Goal: Task Accomplishment & Management: Manage account settings

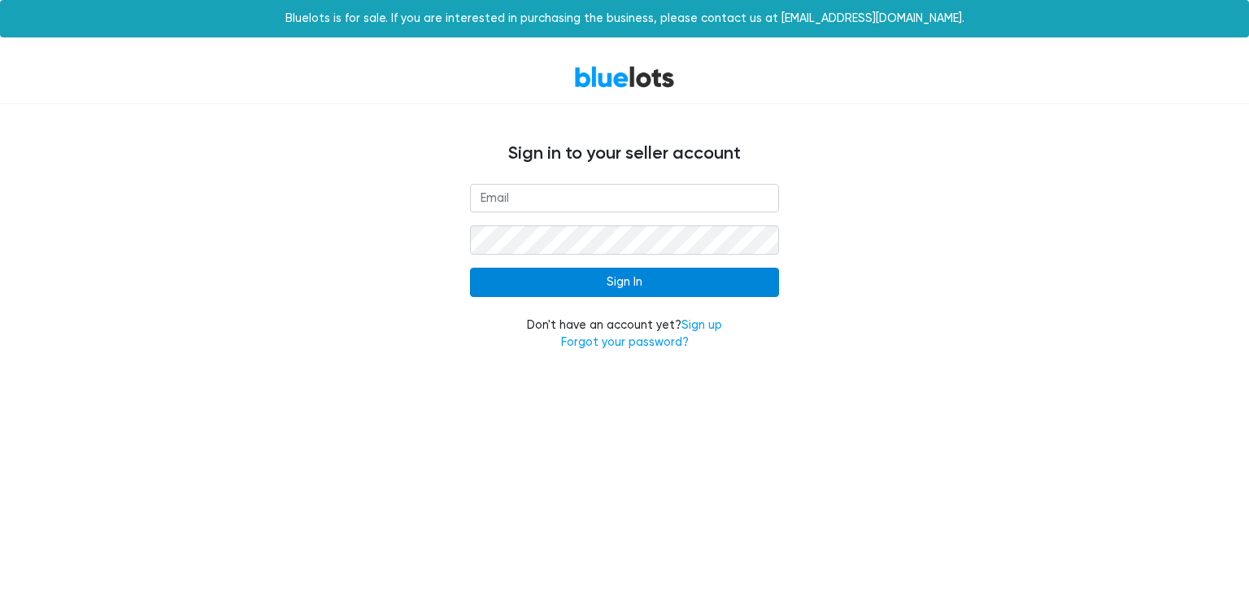
type input "[EMAIL_ADDRESS][DOMAIN_NAME]"
click at [521, 279] on input "Sign In" at bounding box center [624, 282] width 309 height 29
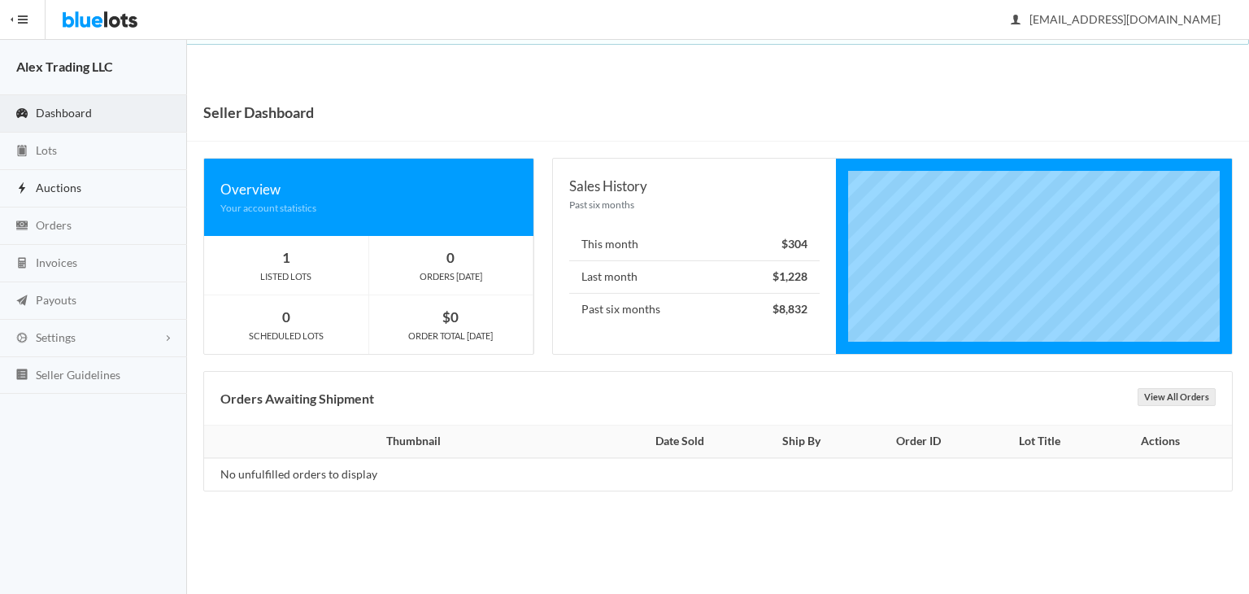
click at [94, 196] on link "Auctions" at bounding box center [93, 188] width 187 height 37
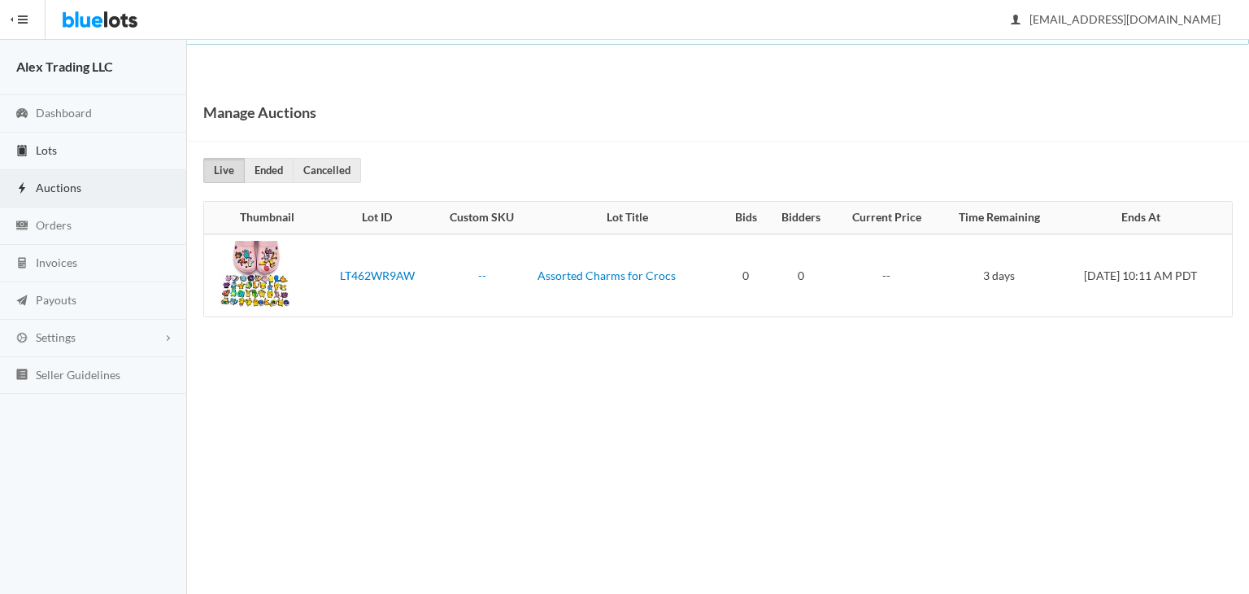
click at [99, 159] on link "Lots" at bounding box center [93, 151] width 187 height 37
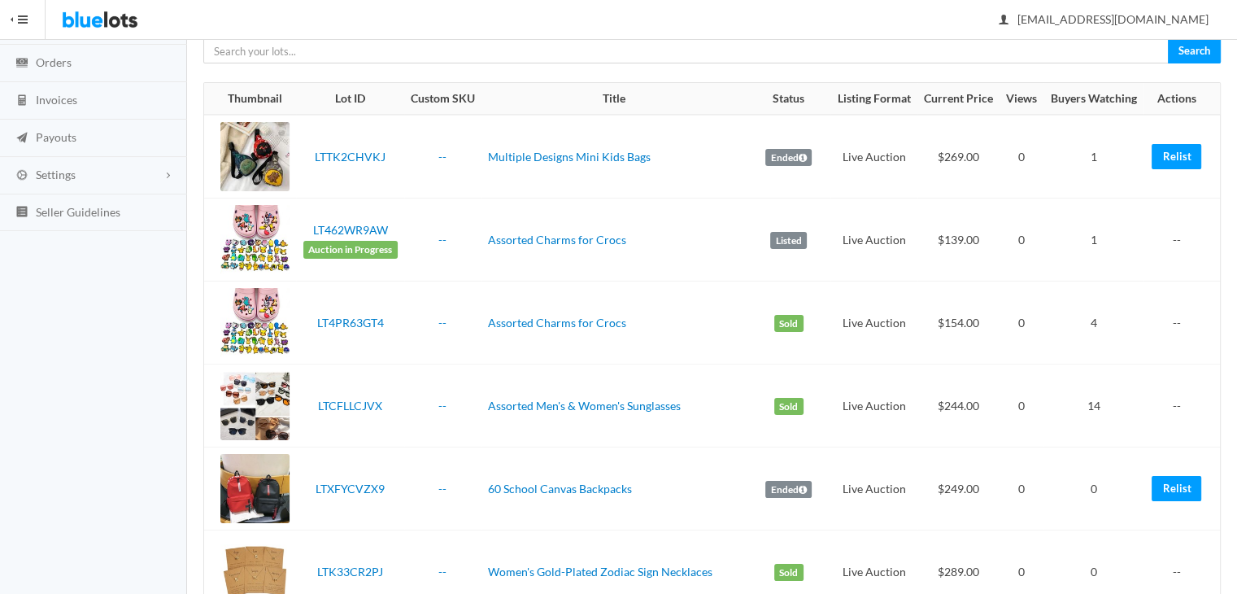
scroll to position [63, 0]
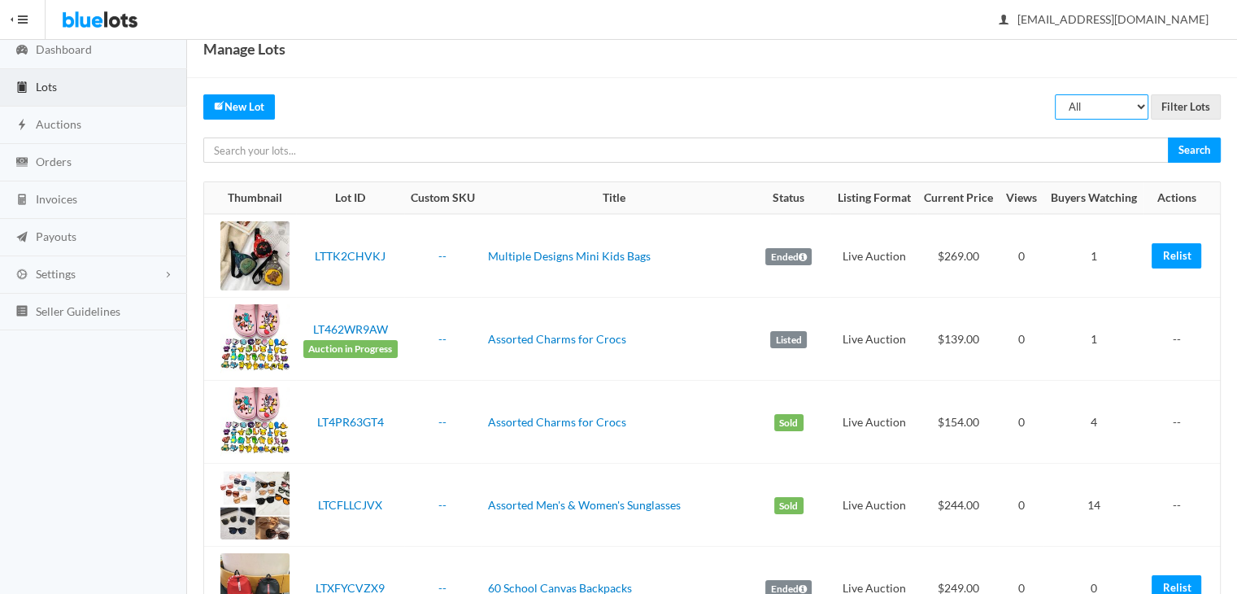
click at [1103, 116] on select "All Draft Unreviewed Rejected Scheduled Listed Sold Ended" at bounding box center [1102, 106] width 94 height 25
select select "ended"
click at [1056, 94] on select "All Draft Unreviewed Rejected Scheduled Listed Sold Ended" at bounding box center [1102, 106] width 94 height 25
click at [1184, 102] on input "Filter Lots" at bounding box center [1186, 106] width 70 height 25
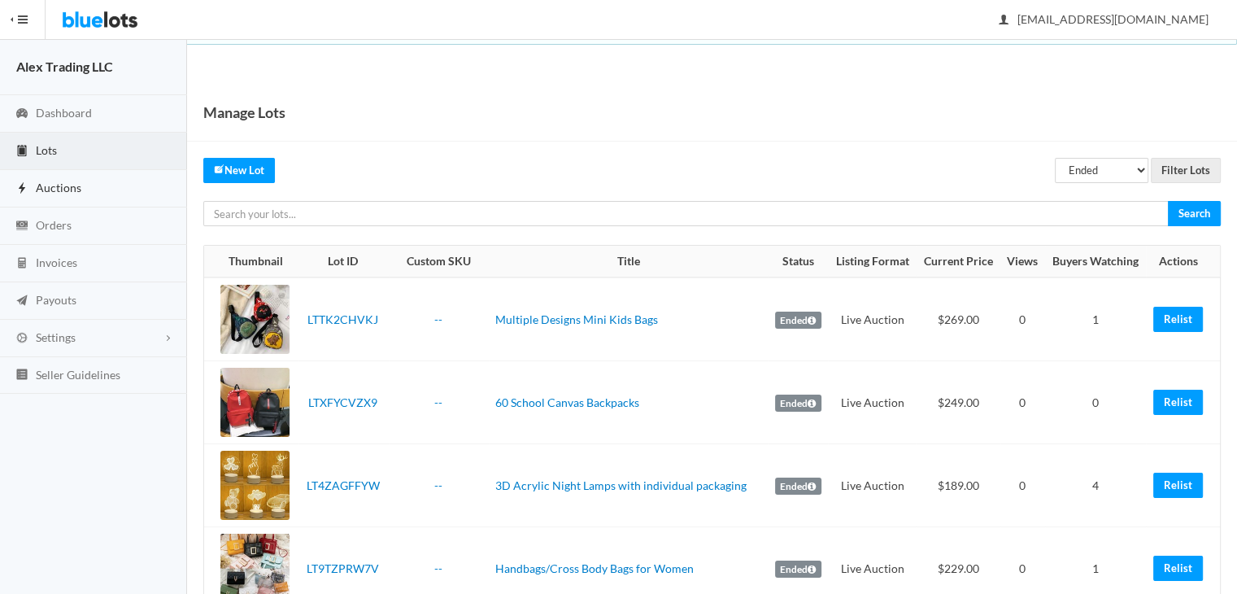
click at [91, 195] on link "Auctions" at bounding box center [93, 188] width 187 height 37
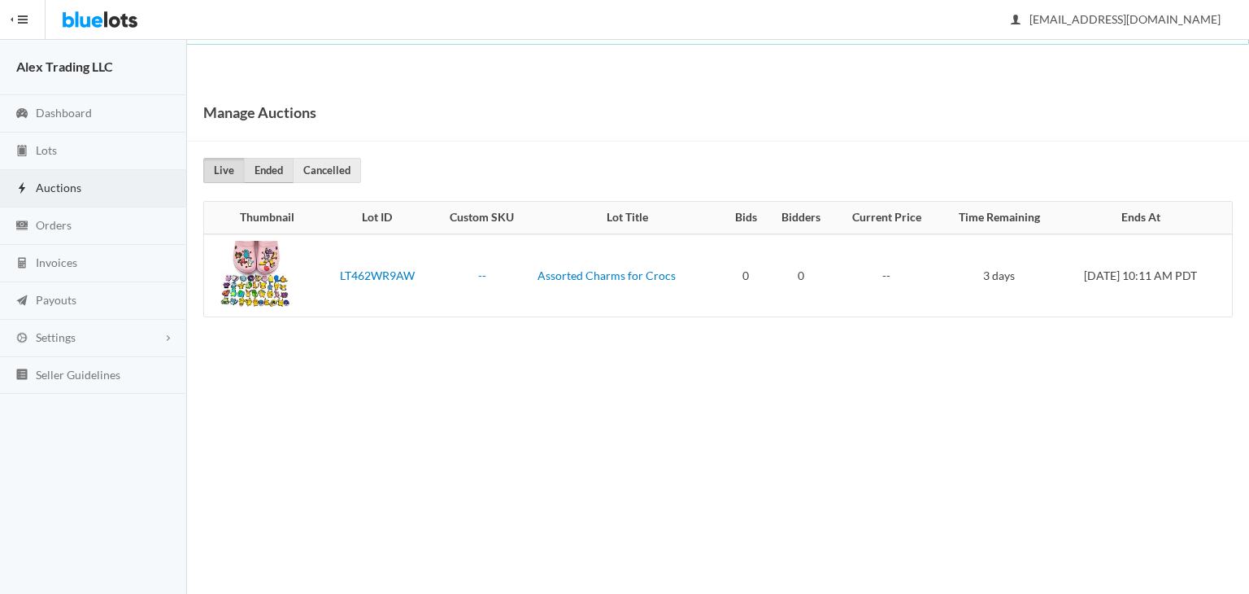
click at [279, 169] on link "Ended" at bounding box center [269, 170] width 50 height 25
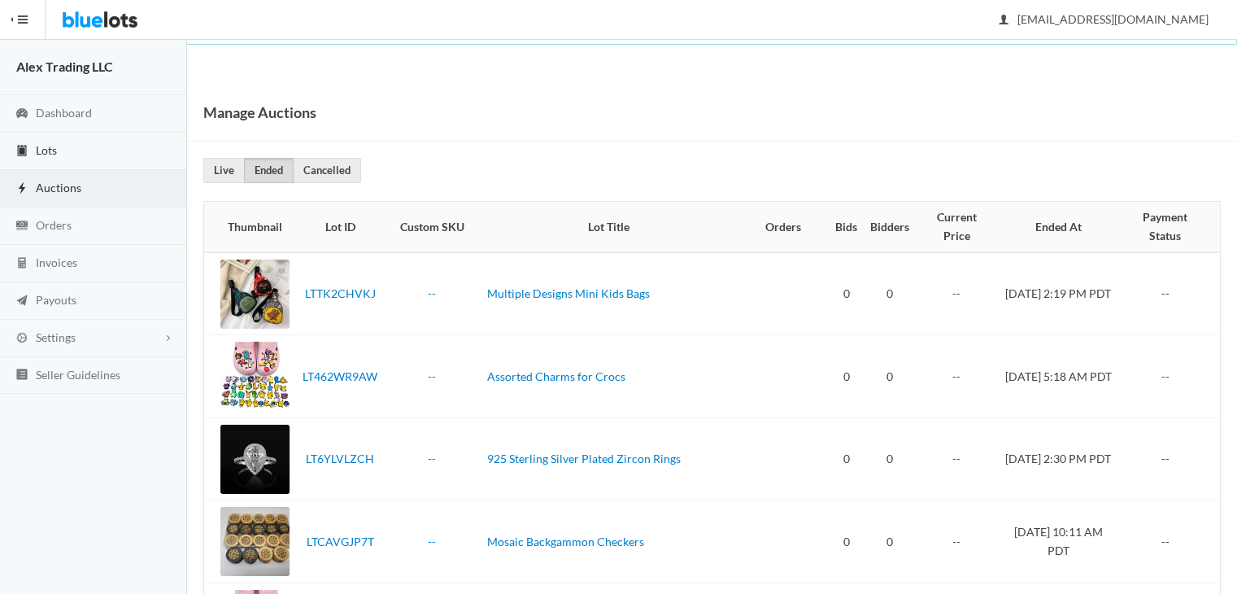
click at [123, 164] on link "Lots" at bounding box center [93, 151] width 187 height 37
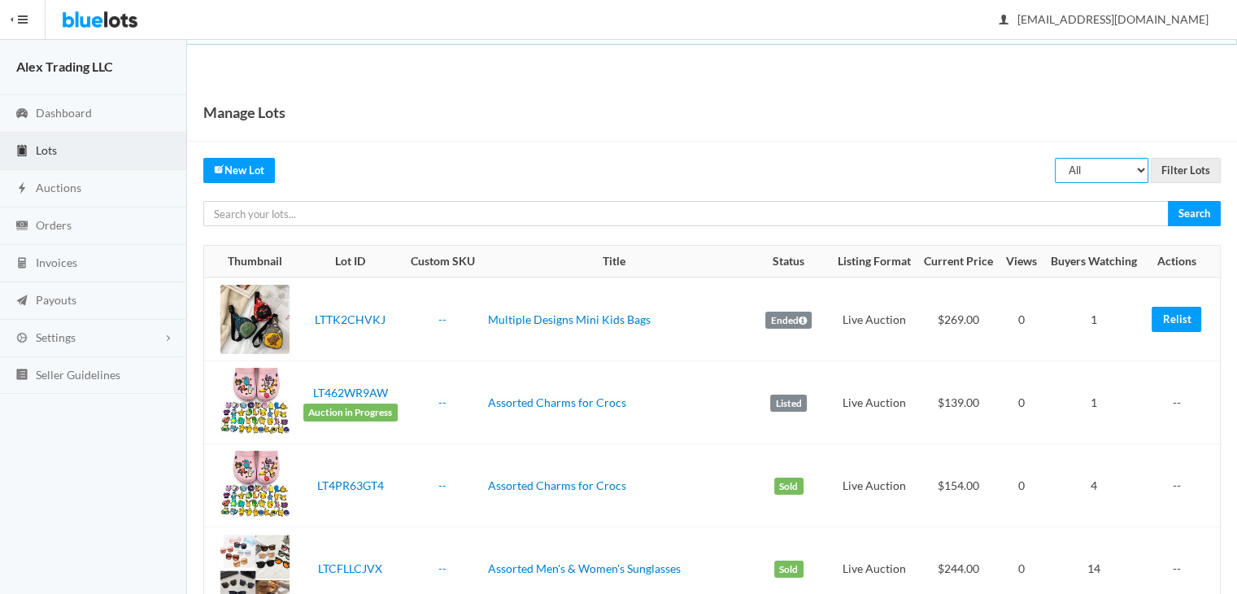
click at [1085, 163] on select "All Draft Unreviewed Rejected Scheduled Listed Sold Ended" at bounding box center [1102, 170] width 94 height 25
select select "ended"
click at [1056, 158] on select "All Draft Unreviewed Rejected Scheduled Listed Sold Ended" at bounding box center [1102, 170] width 94 height 25
click at [1178, 175] on input "Filter Lots" at bounding box center [1186, 170] width 70 height 25
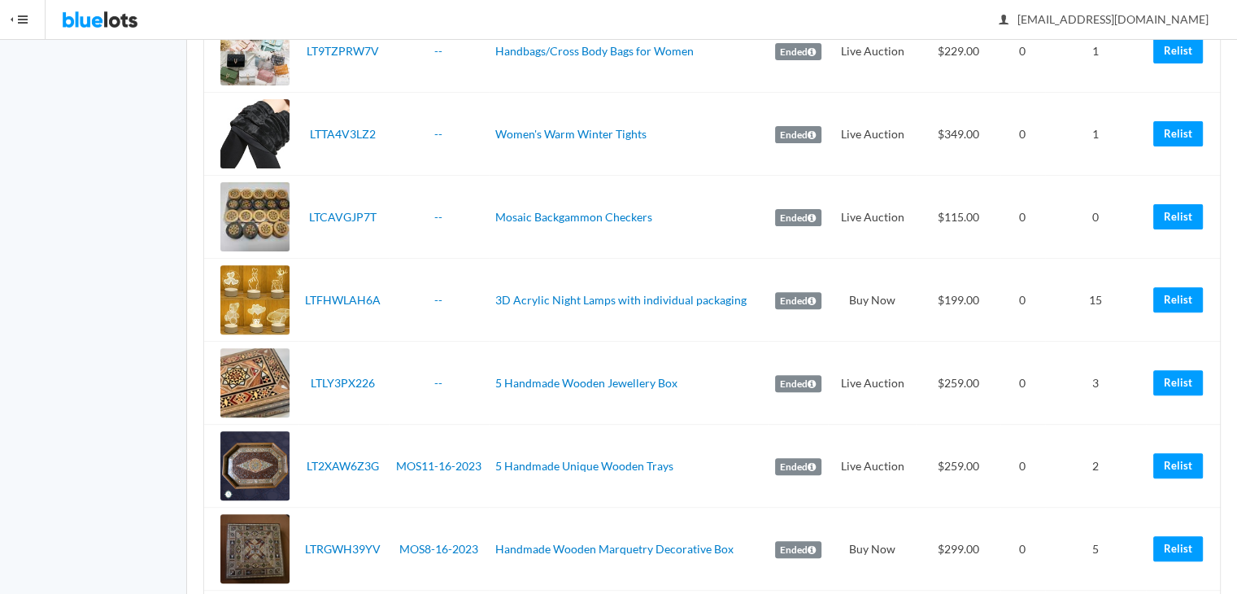
scroll to position [519, 0]
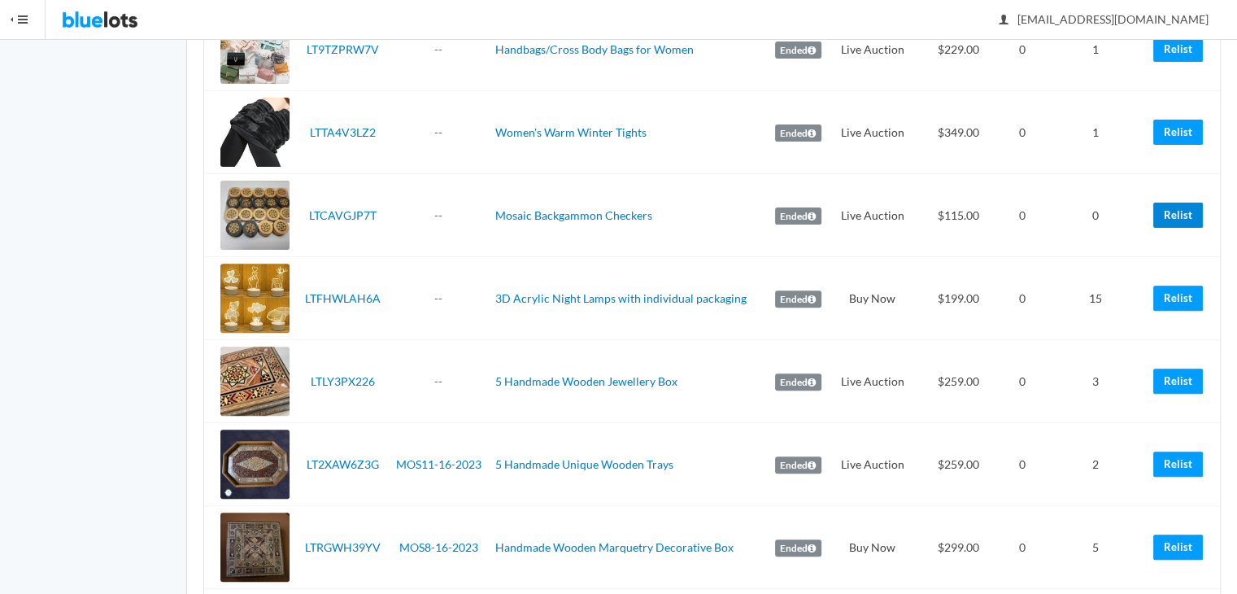
click at [1184, 217] on link "Relist" at bounding box center [1178, 215] width 50 height 25
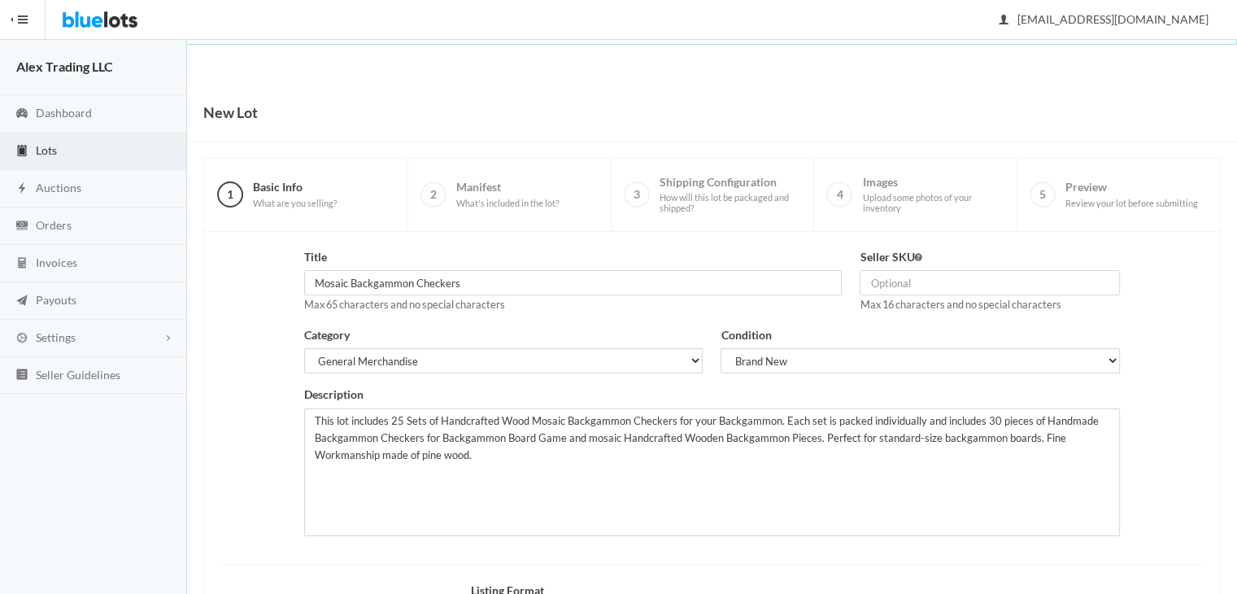
scroll to position [218, 0]
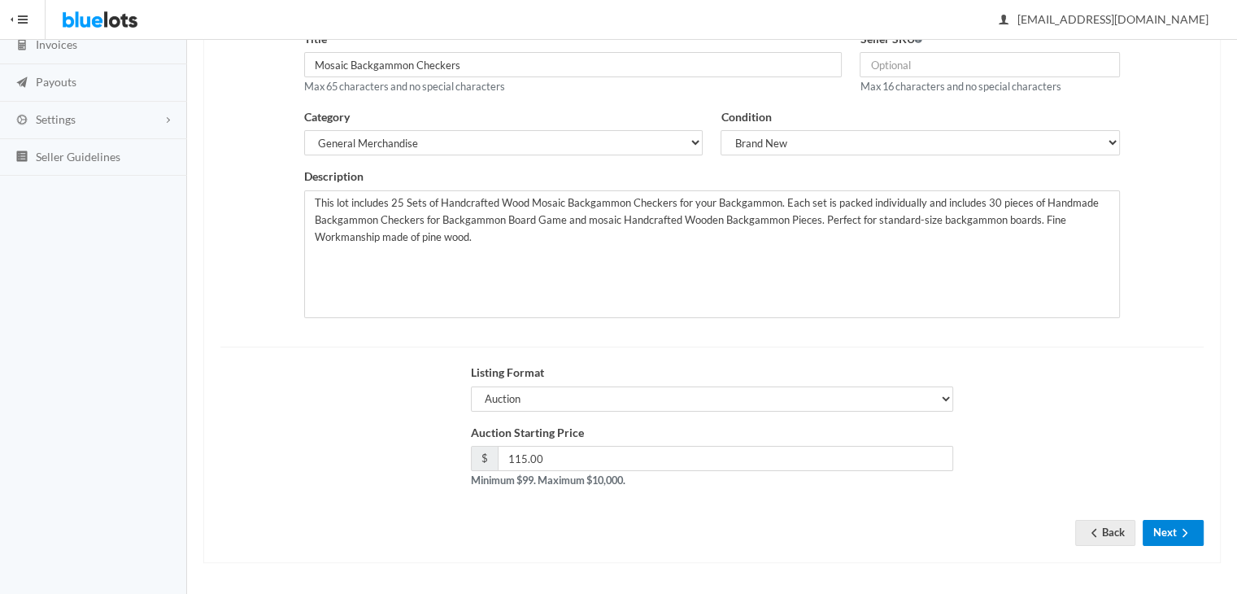
click at [1184, 530] on icon "arrow forward" at bounding box center [1185, 532] width 16 height 13
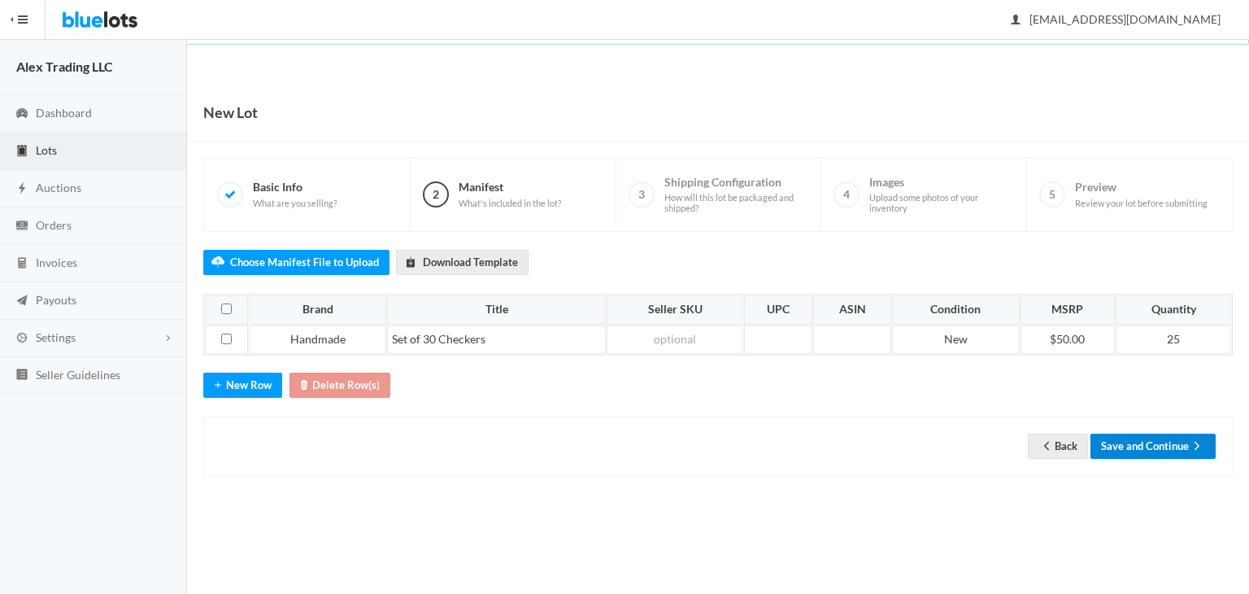
click at [1146, 442] on button "Save and Continue" at bounding box center [1153, 446] width 125 height 25
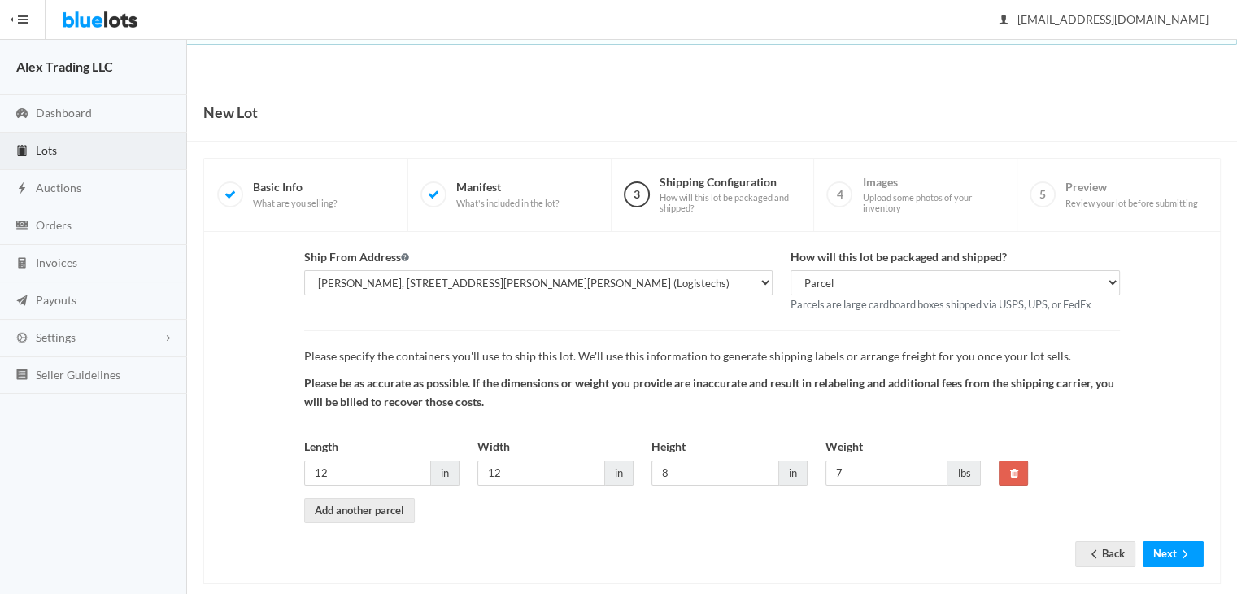
click at [1178, 565] on div "Ship From Address [PERSON_NAME], [STREET_ADDRESS][PERSON_NAME] [PERSON_NAME], […" at bounding box center [712, 408] width 1018 height 352
click at [1181, 558] on icon "arrow forward" at bounding box center [1185, 553] width 16 height 13
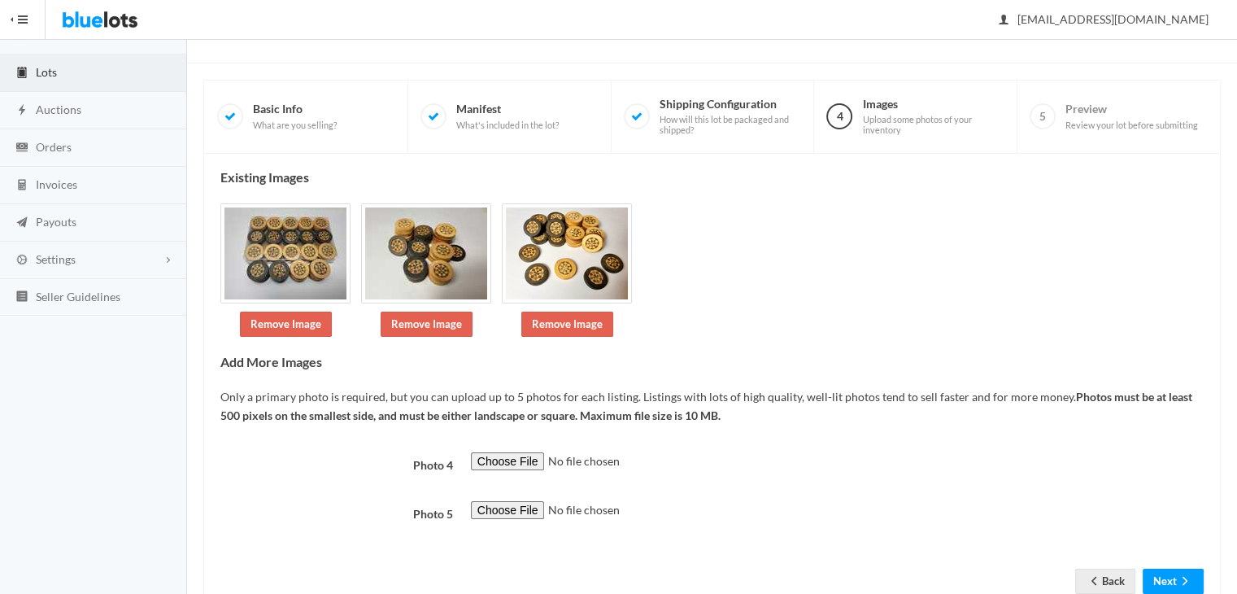
scroll to position [127, 0]
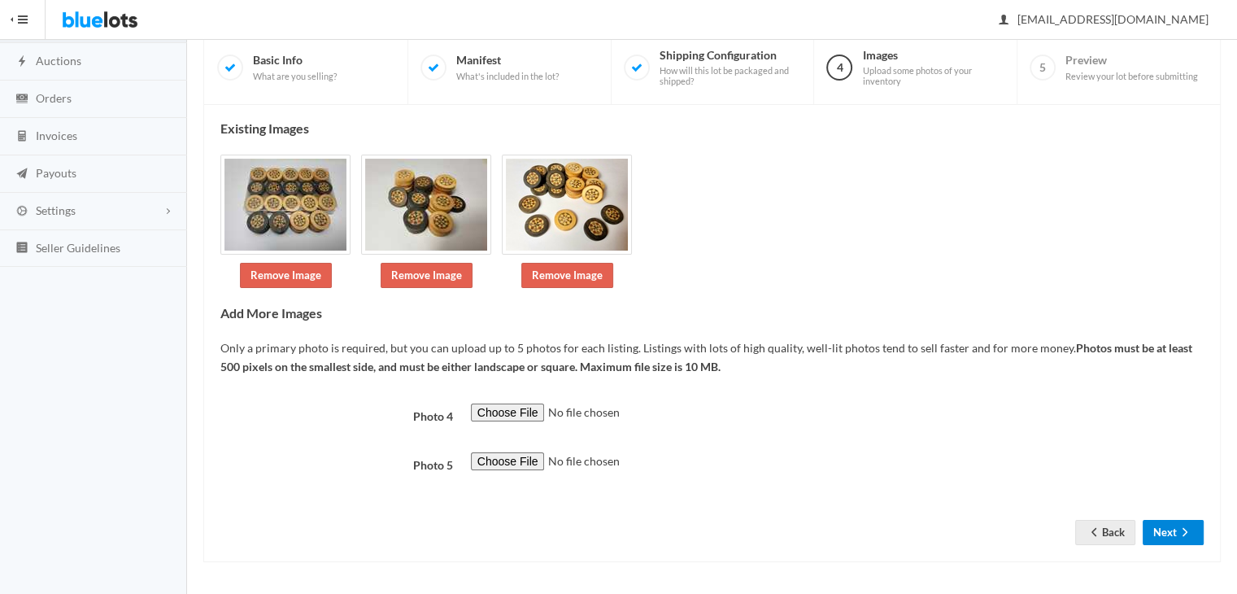
click at [1184, 543] on button "Next" at bounding box center [1173, 532] width 61 height 25
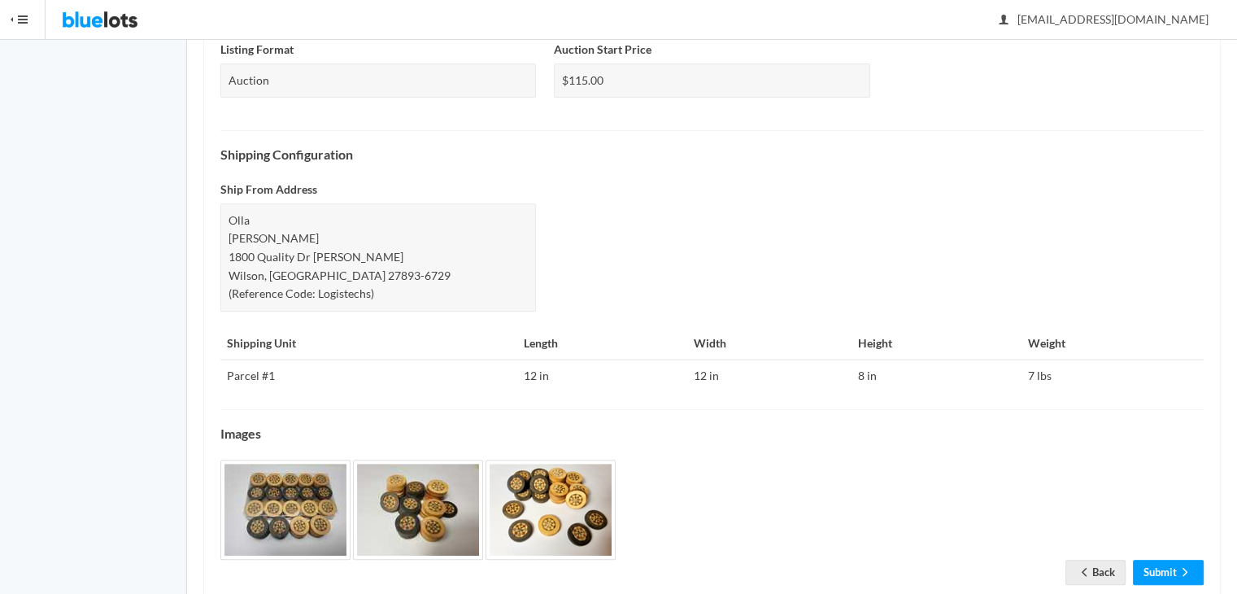
scroll to position [610, 0]
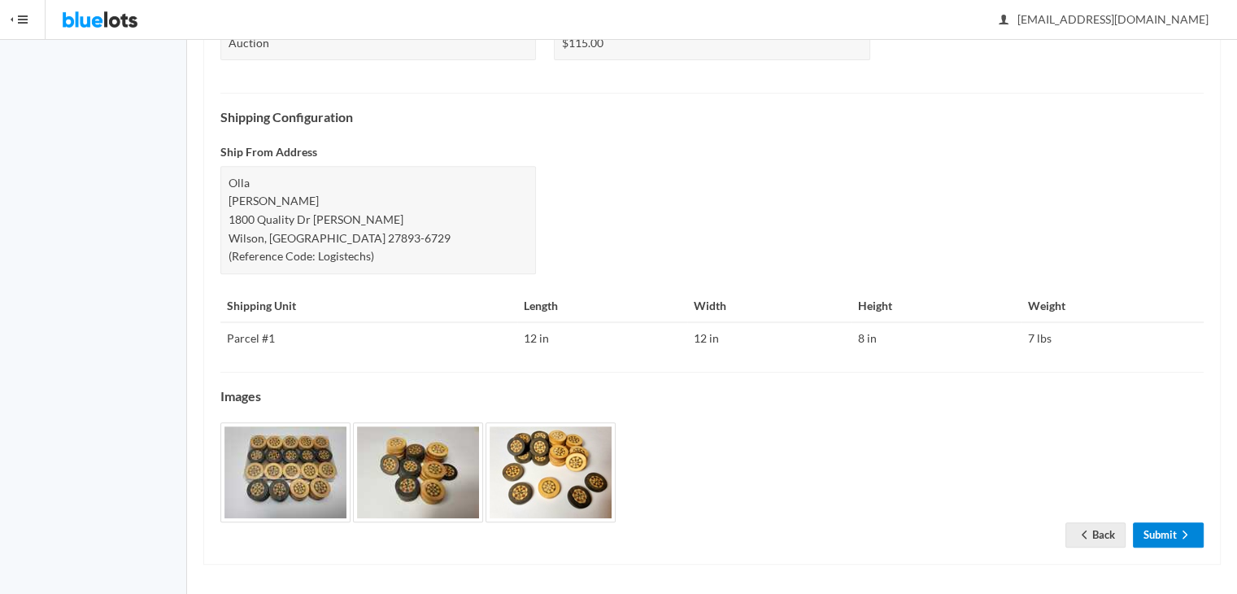
click at [1171, 522] on link "Submit" at bounding box center [1168, 534] width 71 height 25
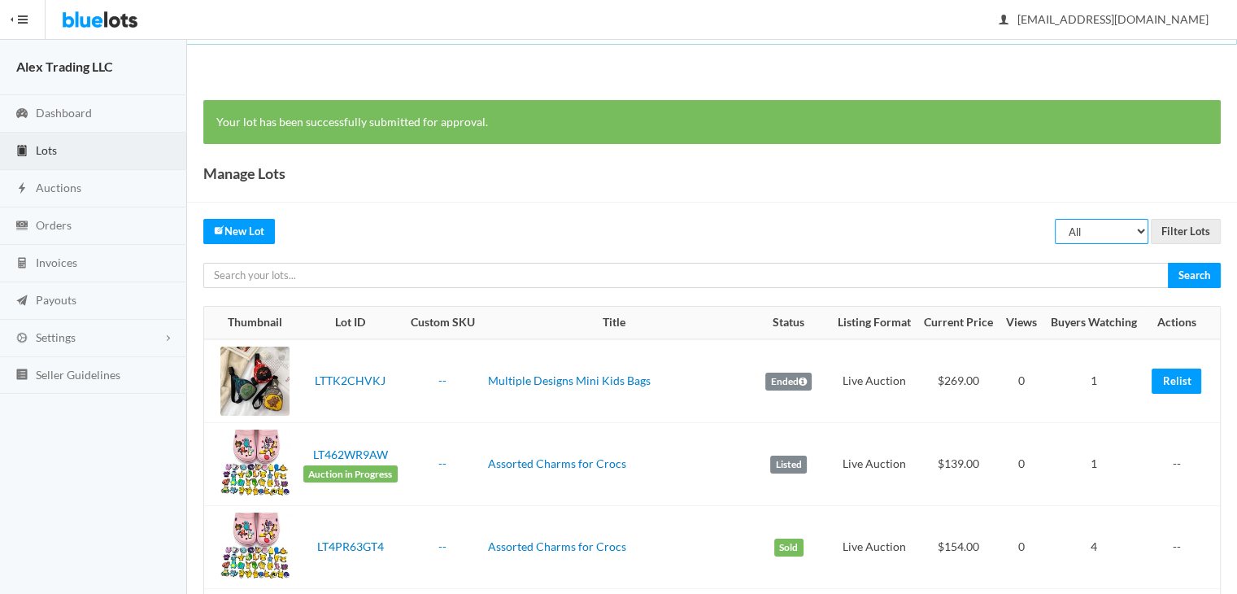
click at [1118, 231] on select "All Draft Unreviewed Rejected Scheduled Listed Sold Ended" at bounding box center [1102, 231] width 94 height 25
select select "ended"
click at [1056, 219] on select "All Draft Unreviewed Rejected Scheduled Listed Sold Ended" at bounding box center [1102, 231] width 94 height 25
click at [1174, 238] on input "Filter Lots" at bounding box center [1186, 231] width 70 height 25
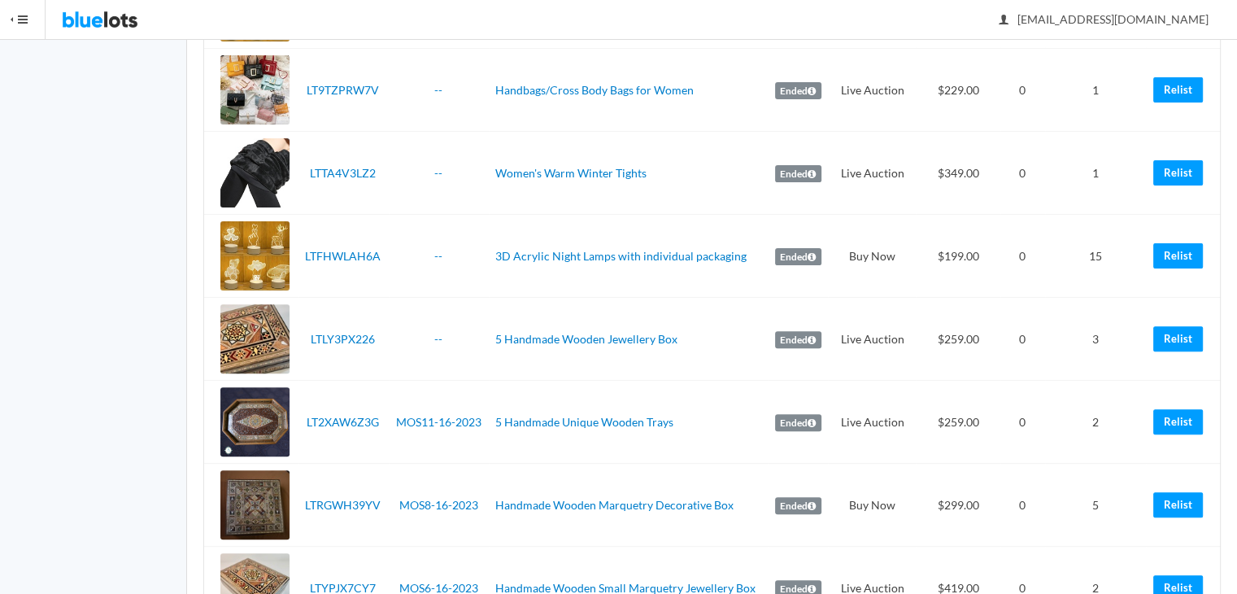
scroll to position [499, 0]
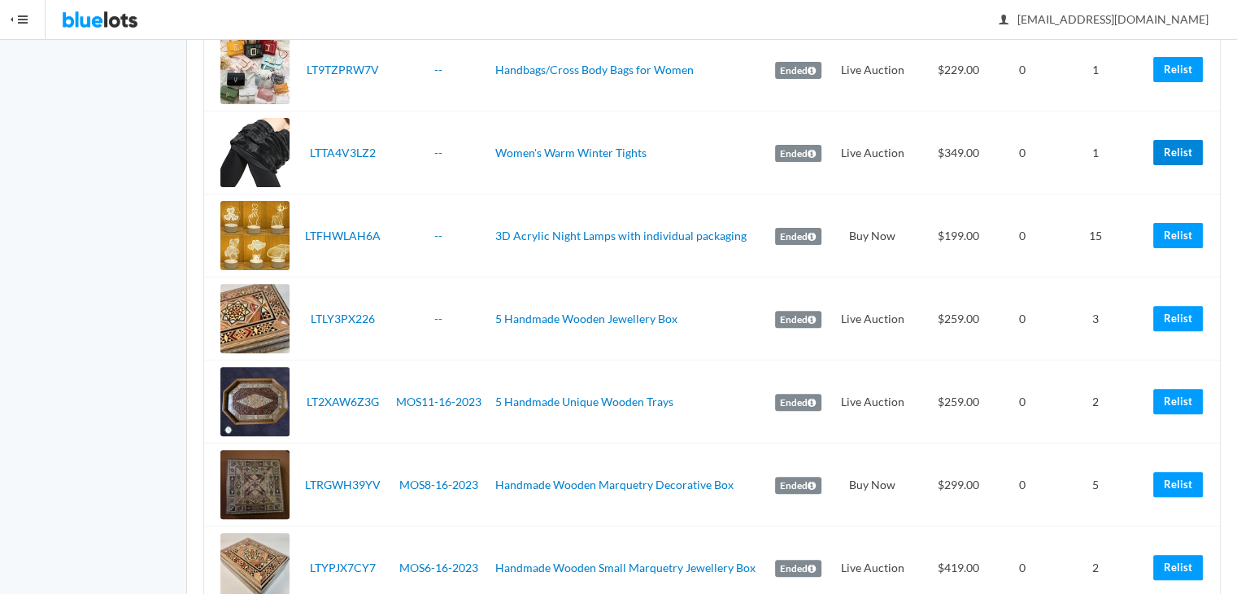
click at [1175, 151] on link "Relist" at bounding box center [1178, 152] width 50 height 25
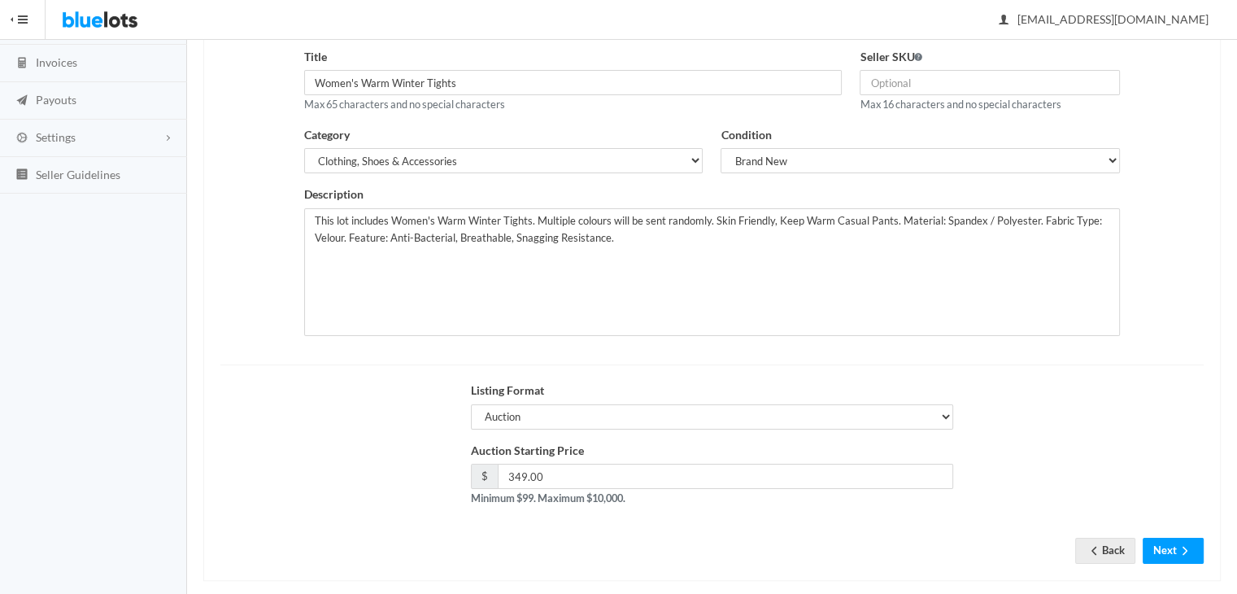
scroll to position [218, 0]
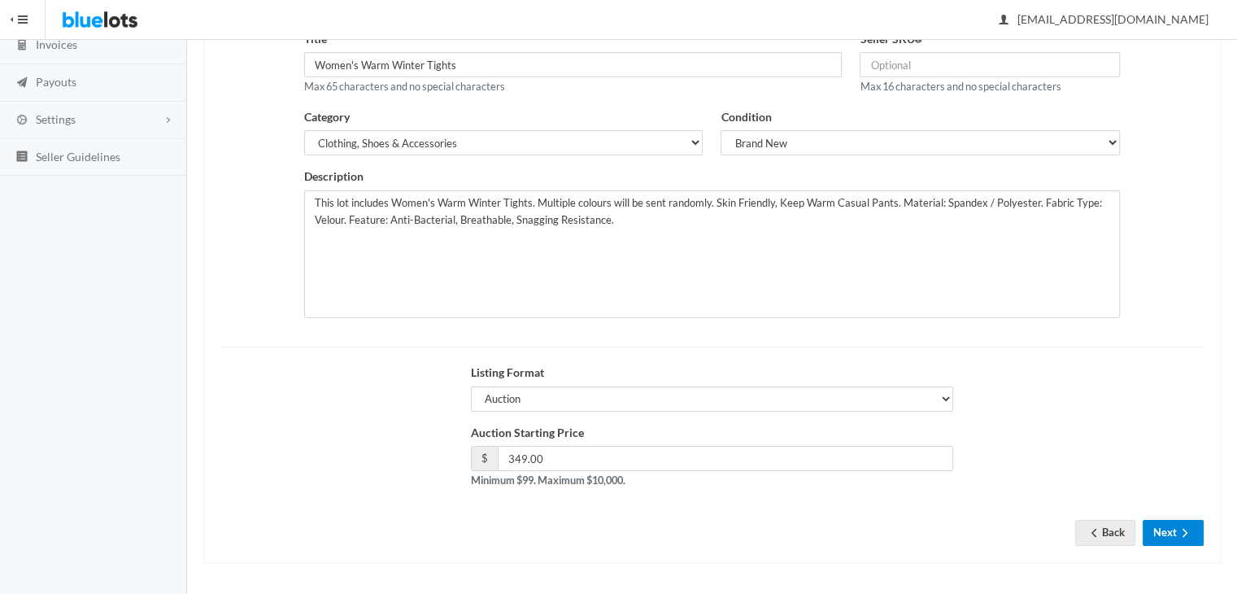
click at [1162, 525] on button "Next" at bounding box center [1173, 532] width 61 height 25
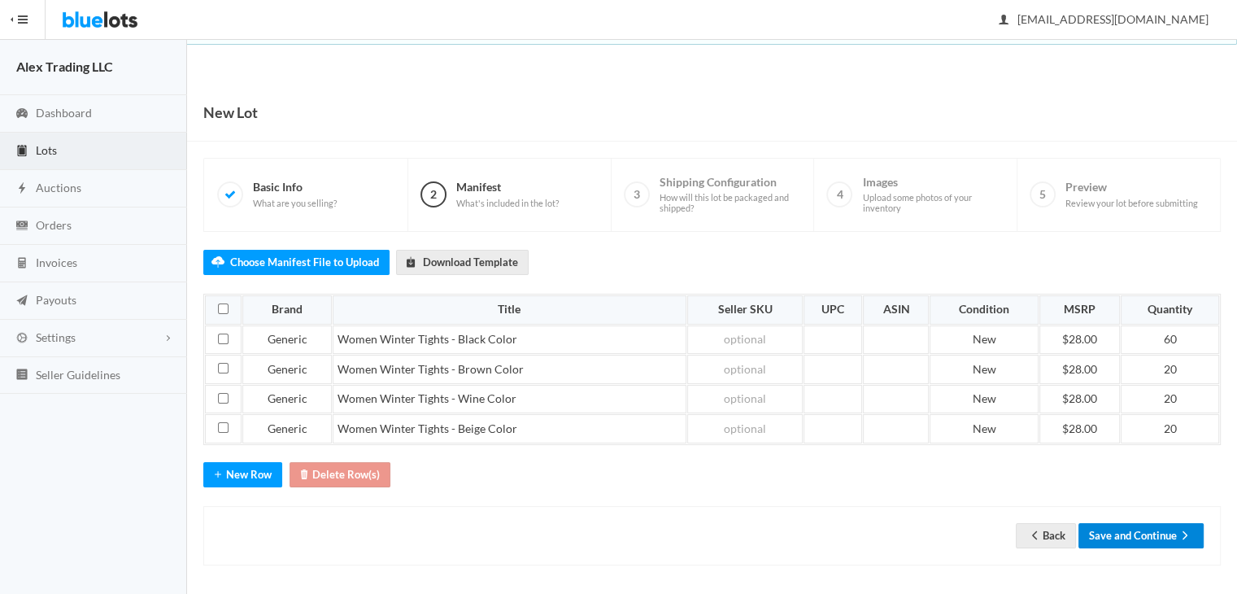
click at [1158, 531] on button "Save and Continue" at bounding box center [1141, 535] width 125 height 25
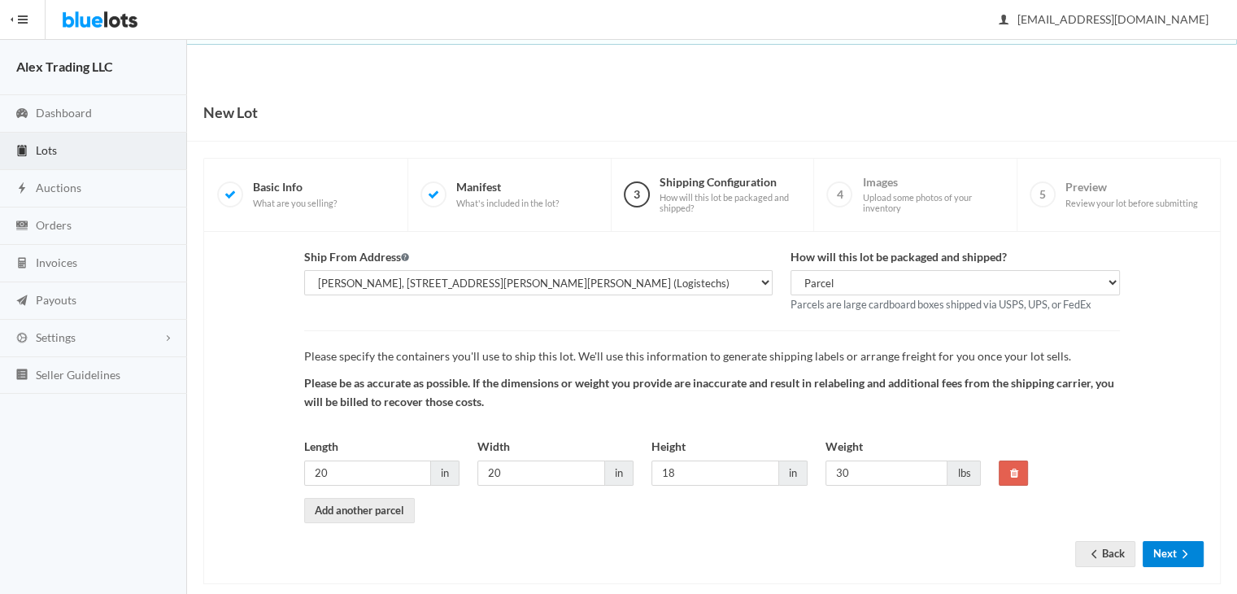
click at [1172, 556] on button "Next" at bounding box center [1173, 553] width 61 height 25
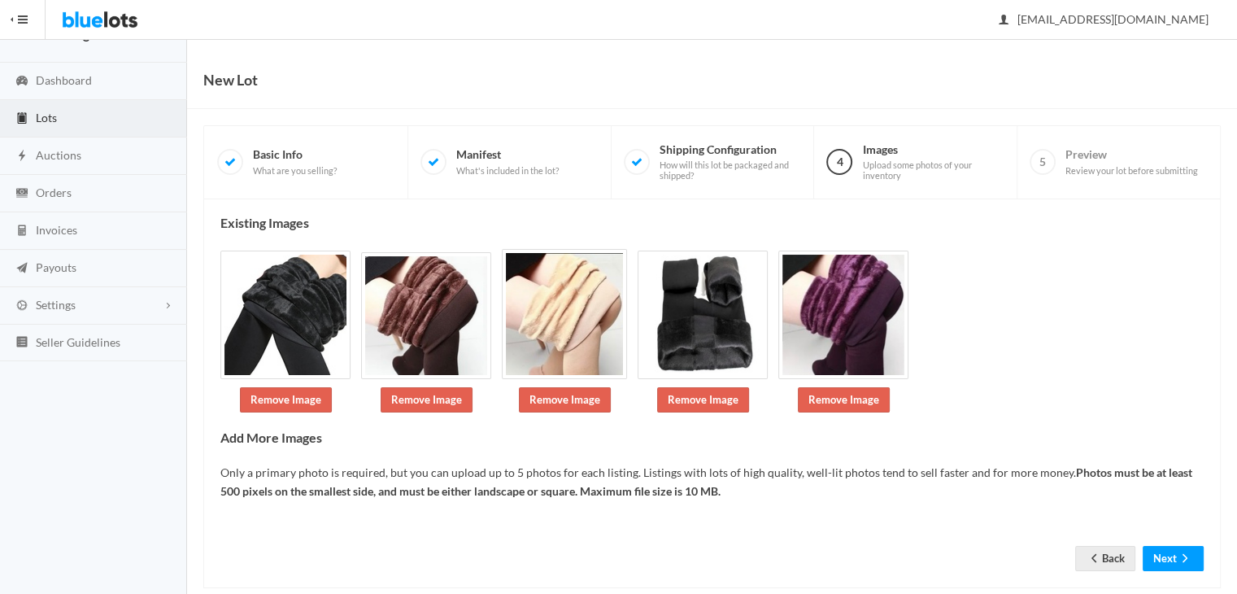
scroll to position [59, 0]
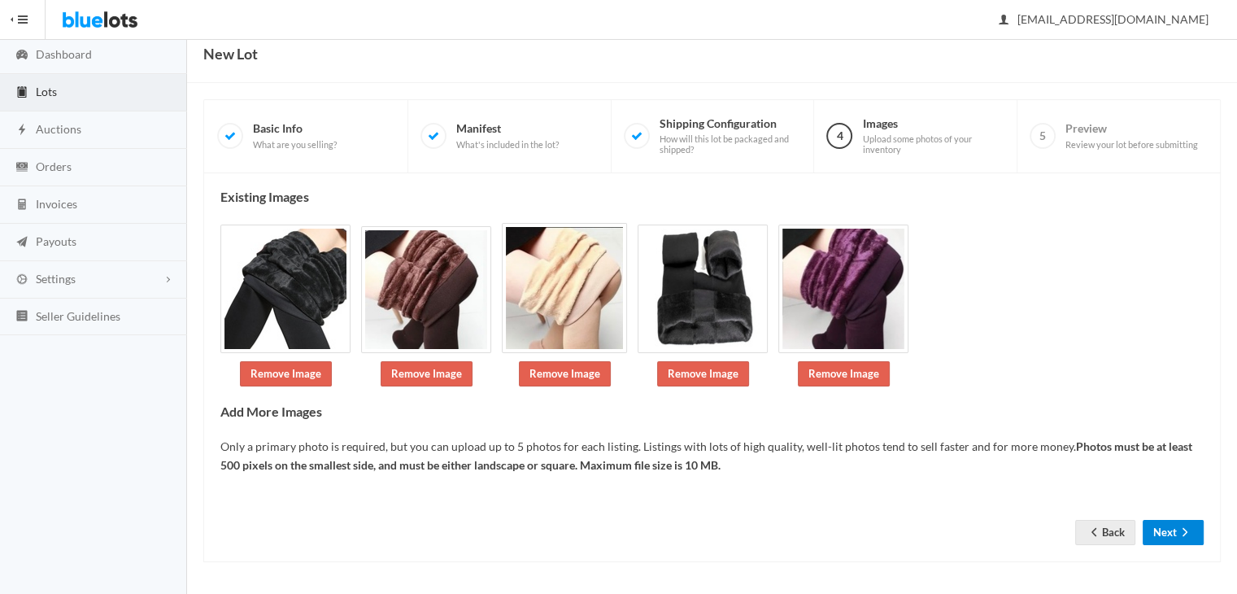
click at [1188, 536] on icon "arrow forward" at bounding box center [1185, 531] width 16 height 13
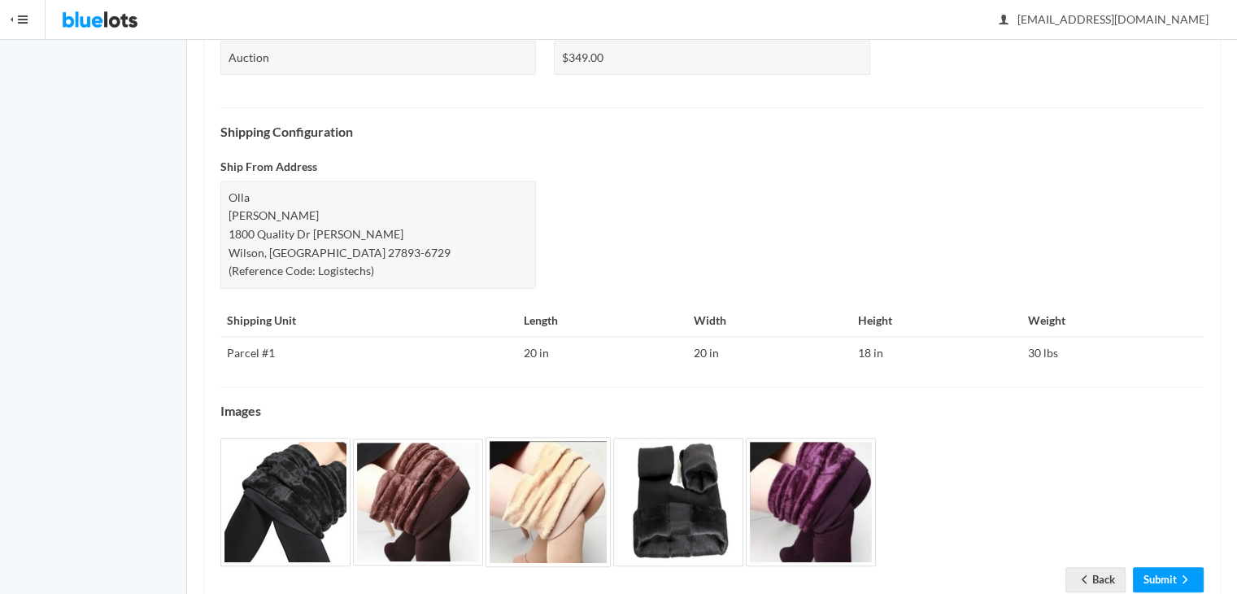
scroll to position [641, 0]
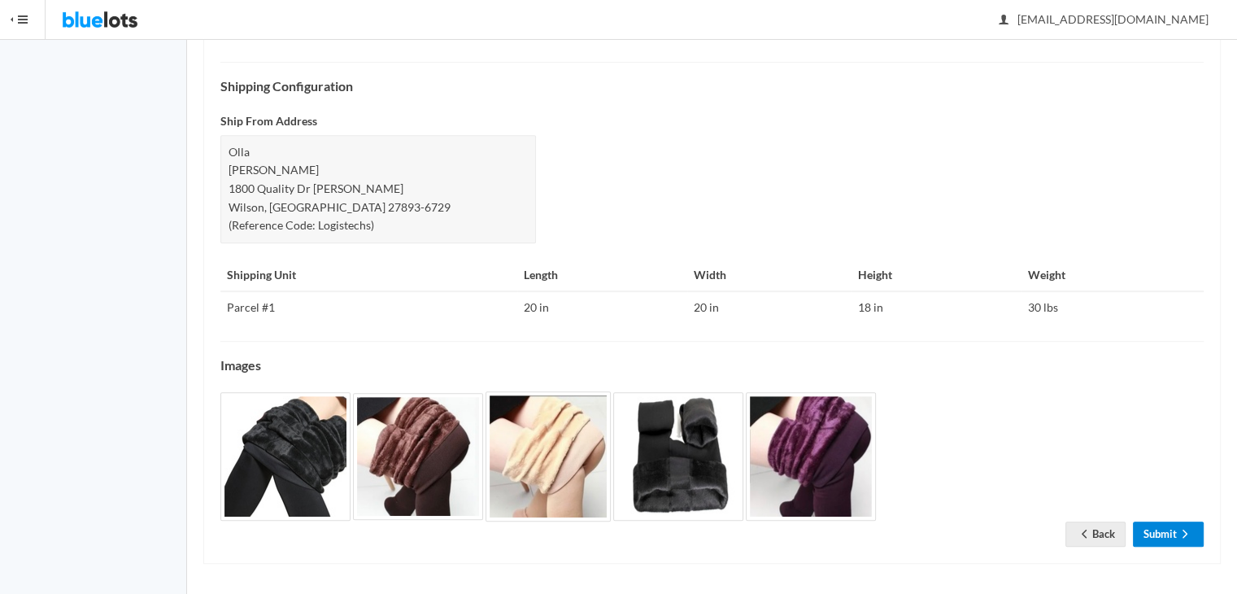
click at [1188, 521] on link "Submit" at bounding box center [1168, 533] width 71 height 25
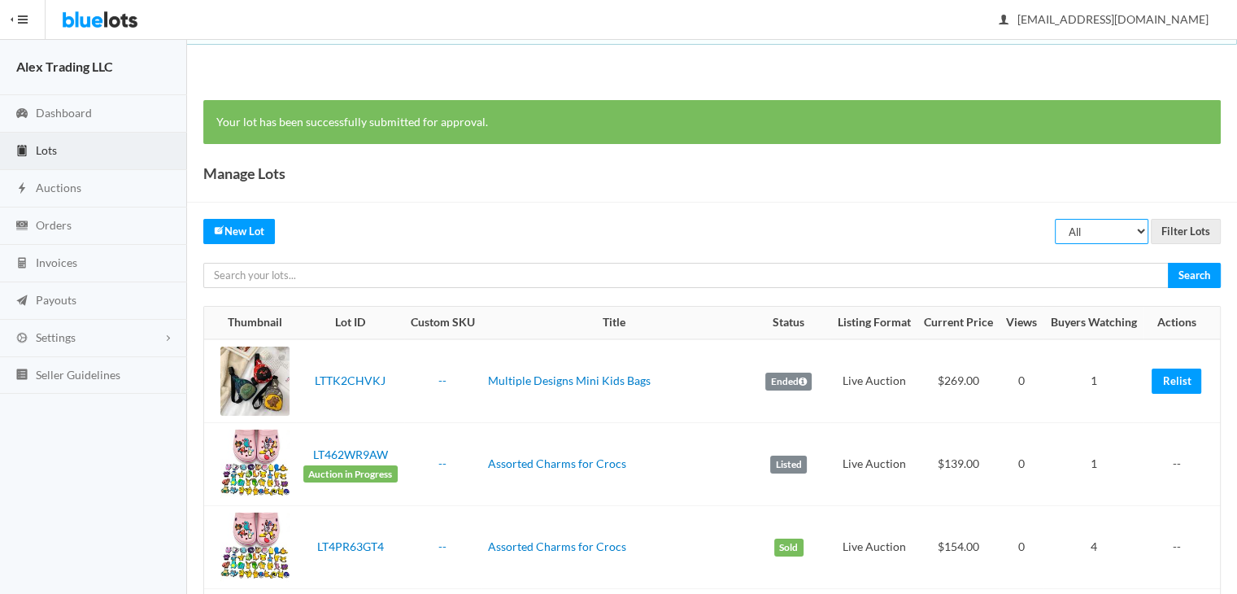
click at [1103, 229] on select "All Draft Unreviewed Rejected Scheduled Listed Sold Ended" at bounding box center [1102, 231] width 94 height 25
select select "ended"
click at [1056, 219] on select "All Draft Unreviewed Rejected Scheduled Listed Sold Ended" at bounding box center [1102, 231] width 94 height 25
click at [1184, 220] on input "Filter Lots" at bounding box center [1186, 231] width 70 height 25
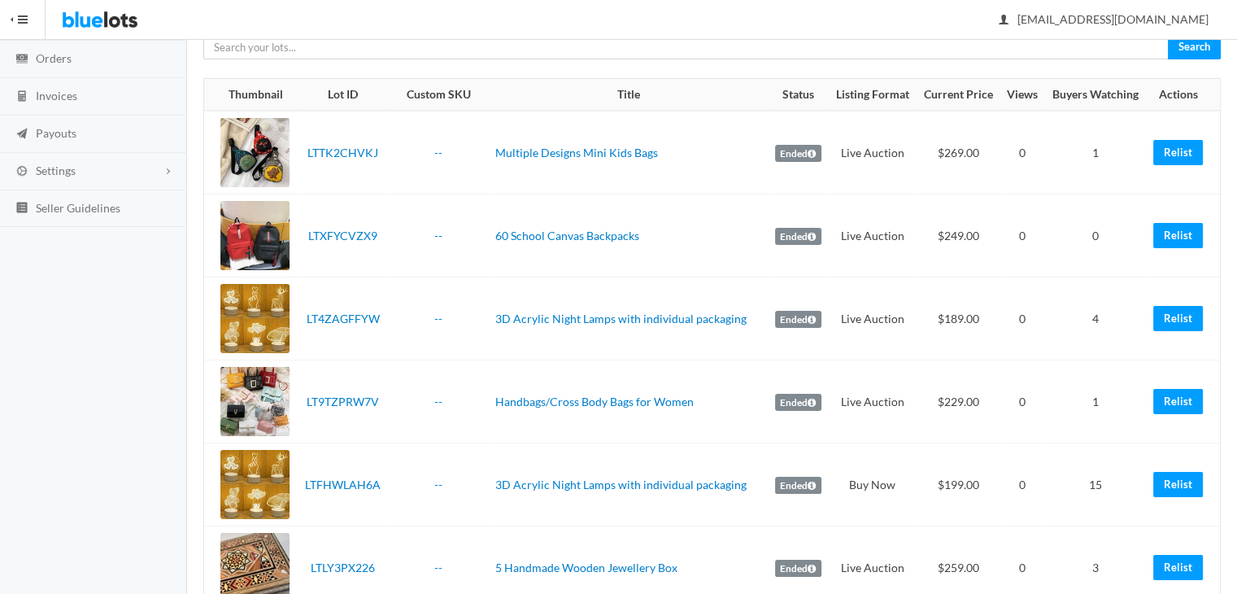
scroll to position [28, 0]
